Goal: Task Accomplishment & Management: Manage account settings

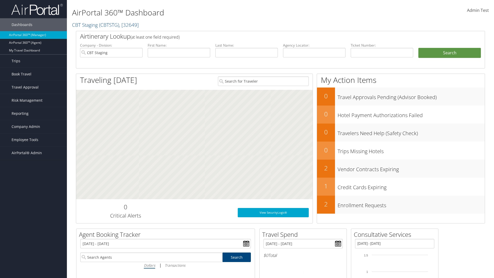
click at [478, 10] on span "Admin Test" at bounding box center [478, 10] width 22 height 6
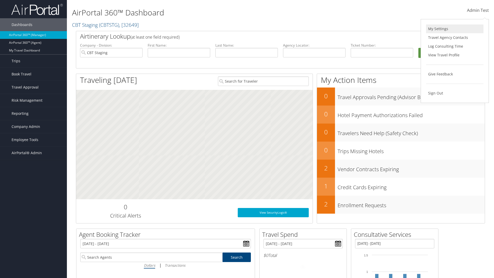
click at [455, 29] on link "My Settings" at bounding box center [454, 28] width 57 height 9
